Goal: Navigation & Orientation: Find specific page/section

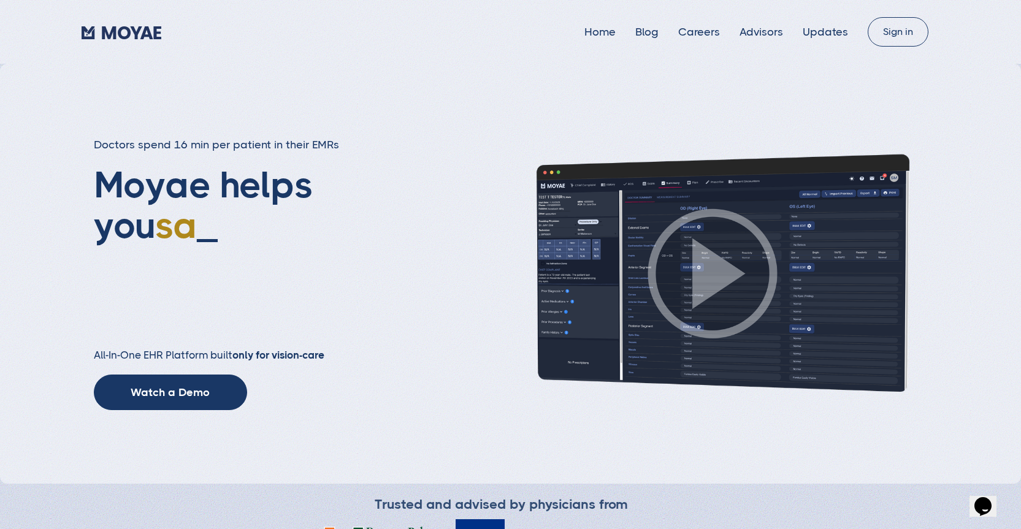
type input "Subscribe"
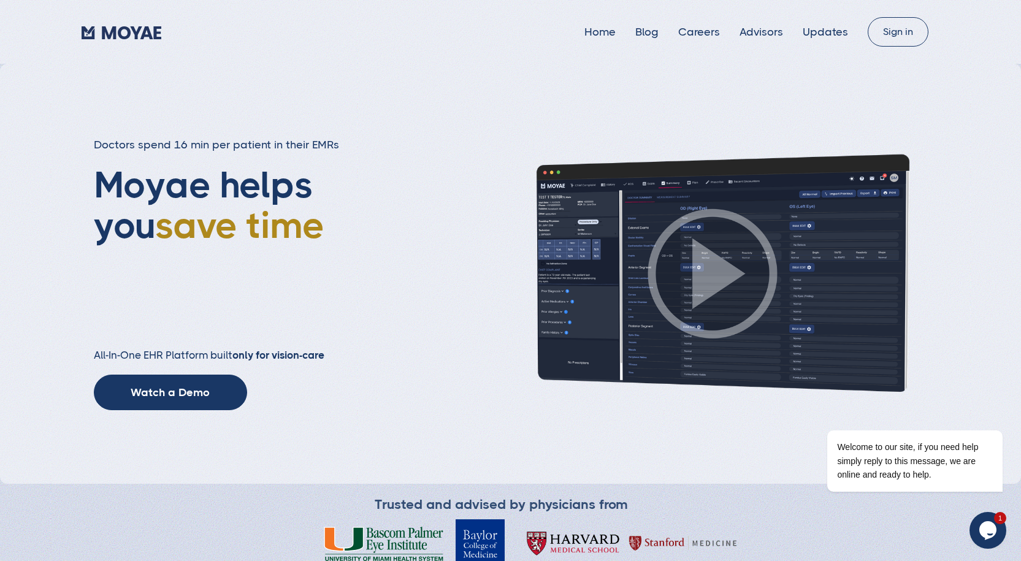
type input "Subscribe"
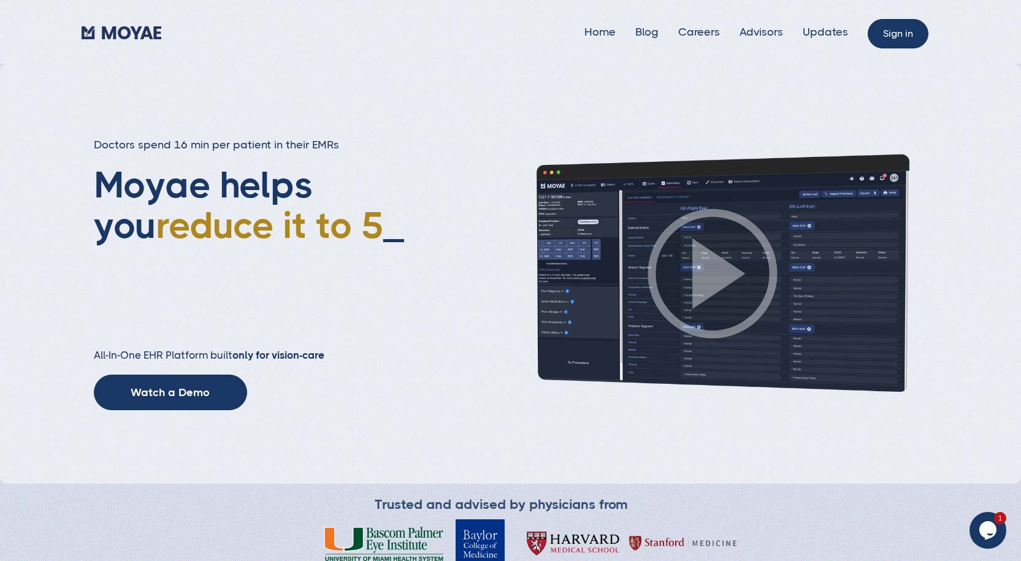
click at [888, 41] on link "Sign in" at bounding box center [897, 33] width 61 height 29
